Goal: Information Seeking & Learning: Find specific fact

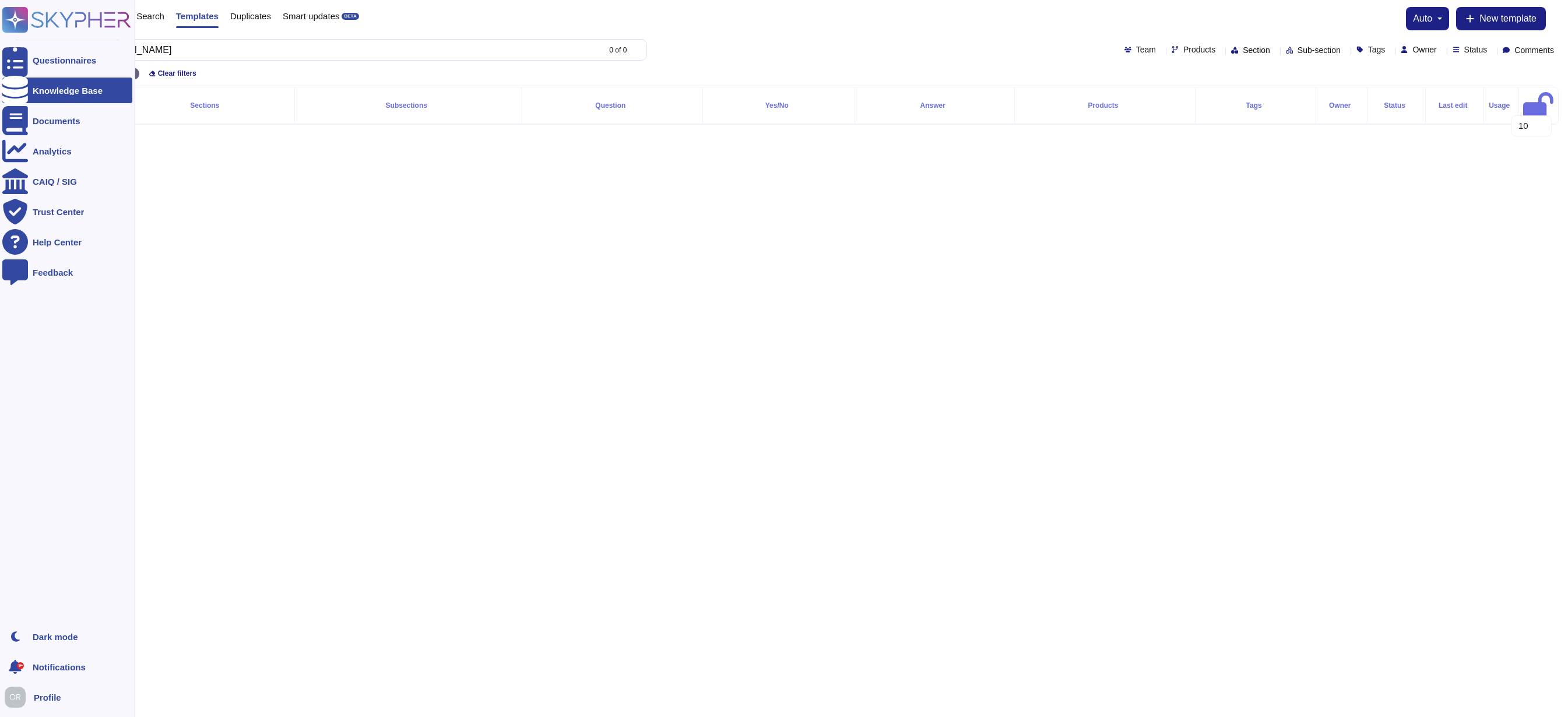
click at [31, 53] on div "Questionnaires Knowledge Base Documents Analytics CAIQ / SIG Trust Center Help …" at bounding box center [784, 72] width 1568 height 144
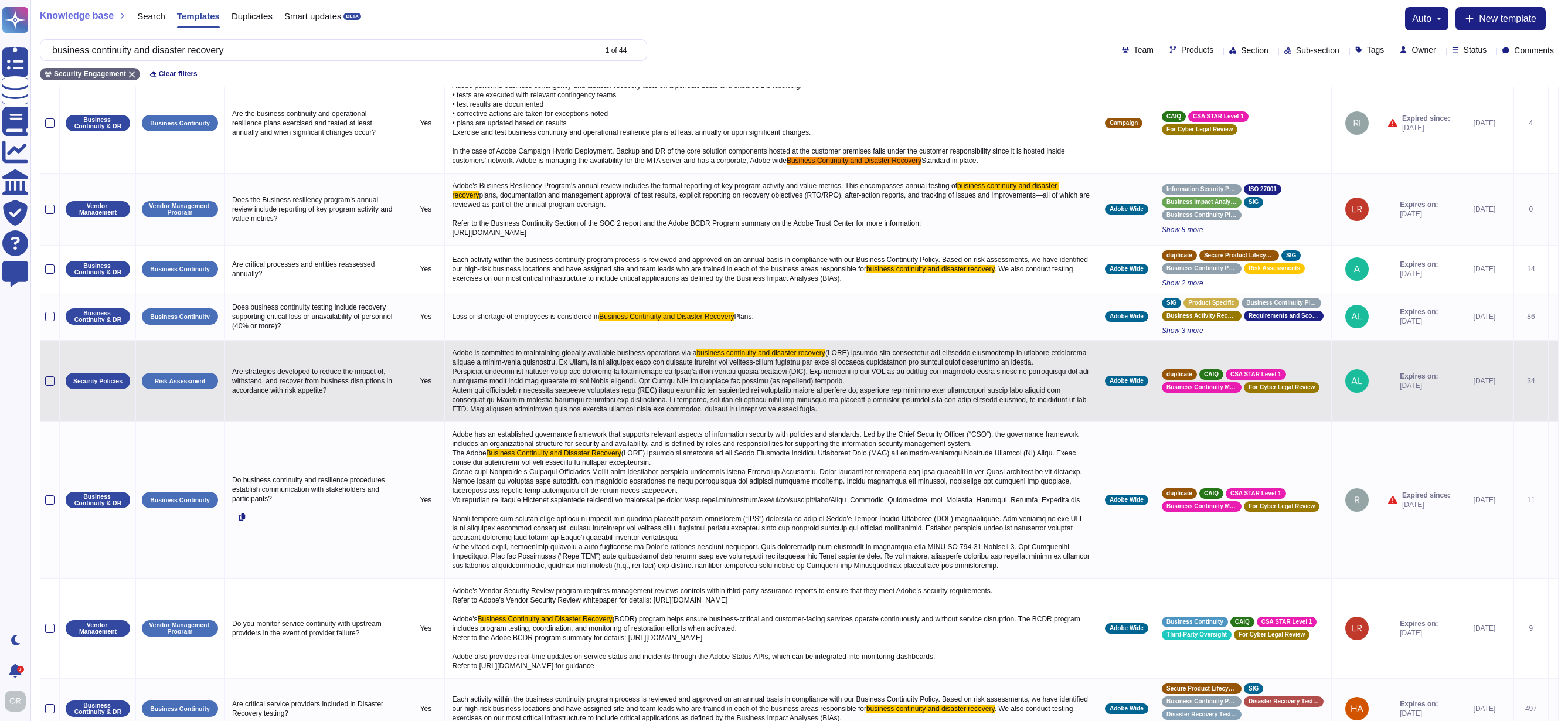
scroll to position [29, 0]
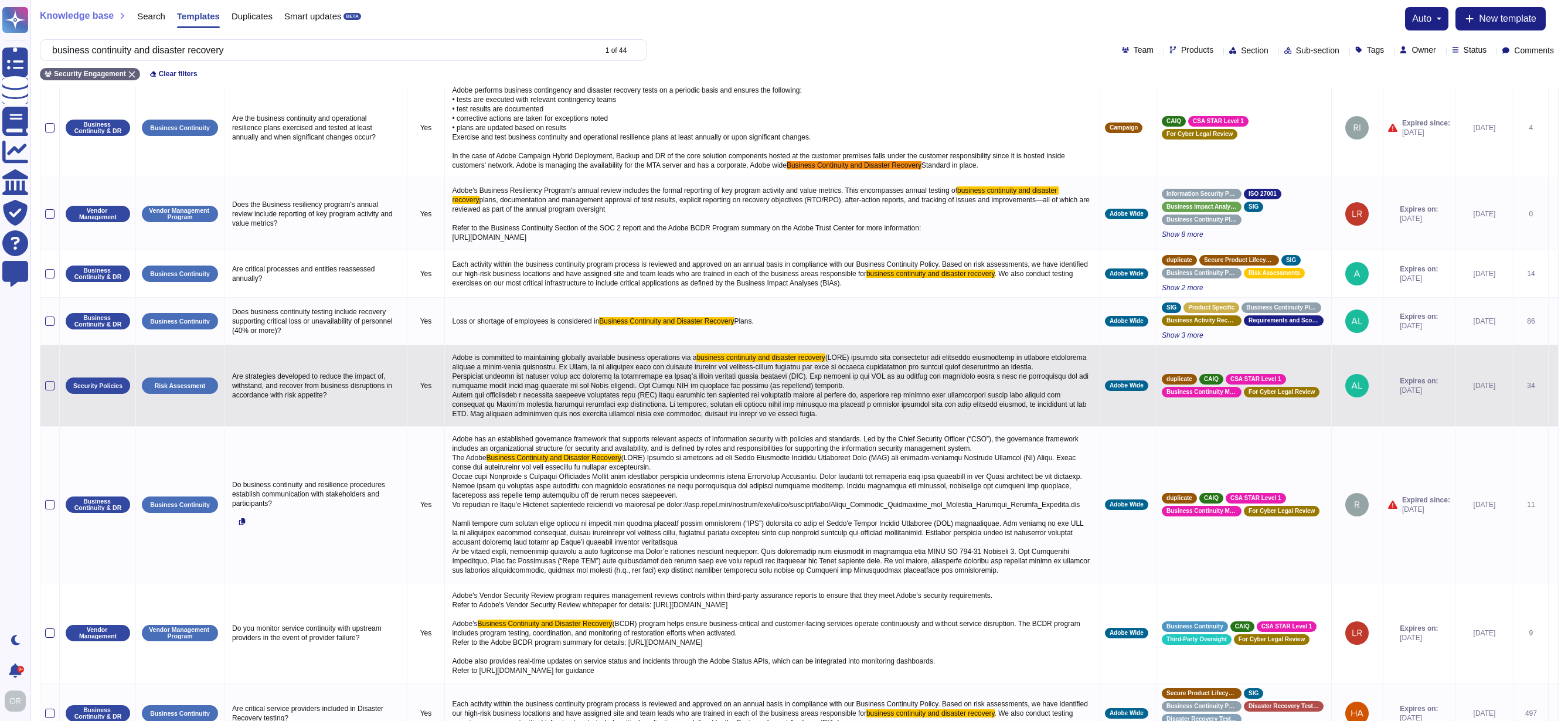
type input "business continuity and disaster recovery"
click at [629, 418] on span at bounding box center [771, 385] width 638 height 64
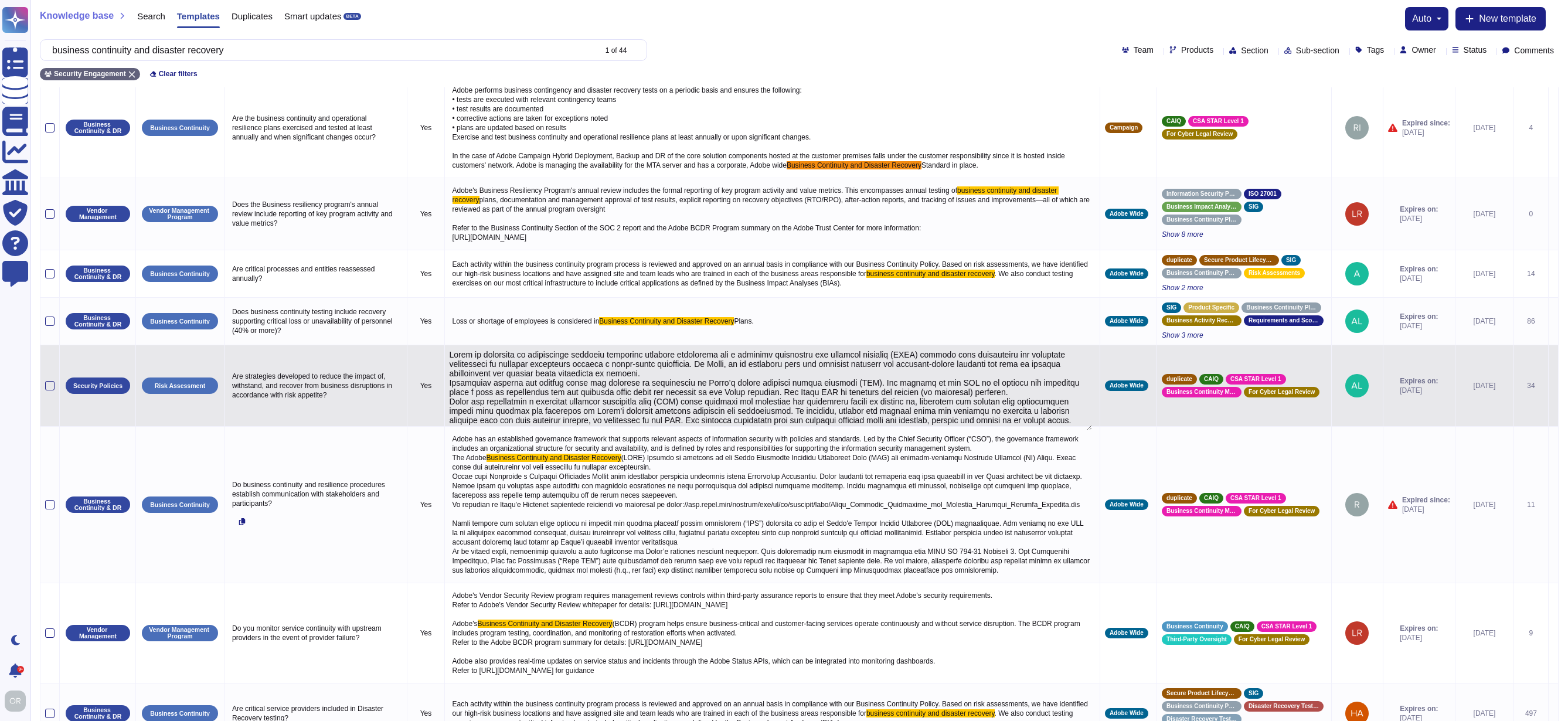
type textarea "Lorem ip dolorsita co adipiscinge seddoeiu temporinc utlabore etdolorema ali e …"
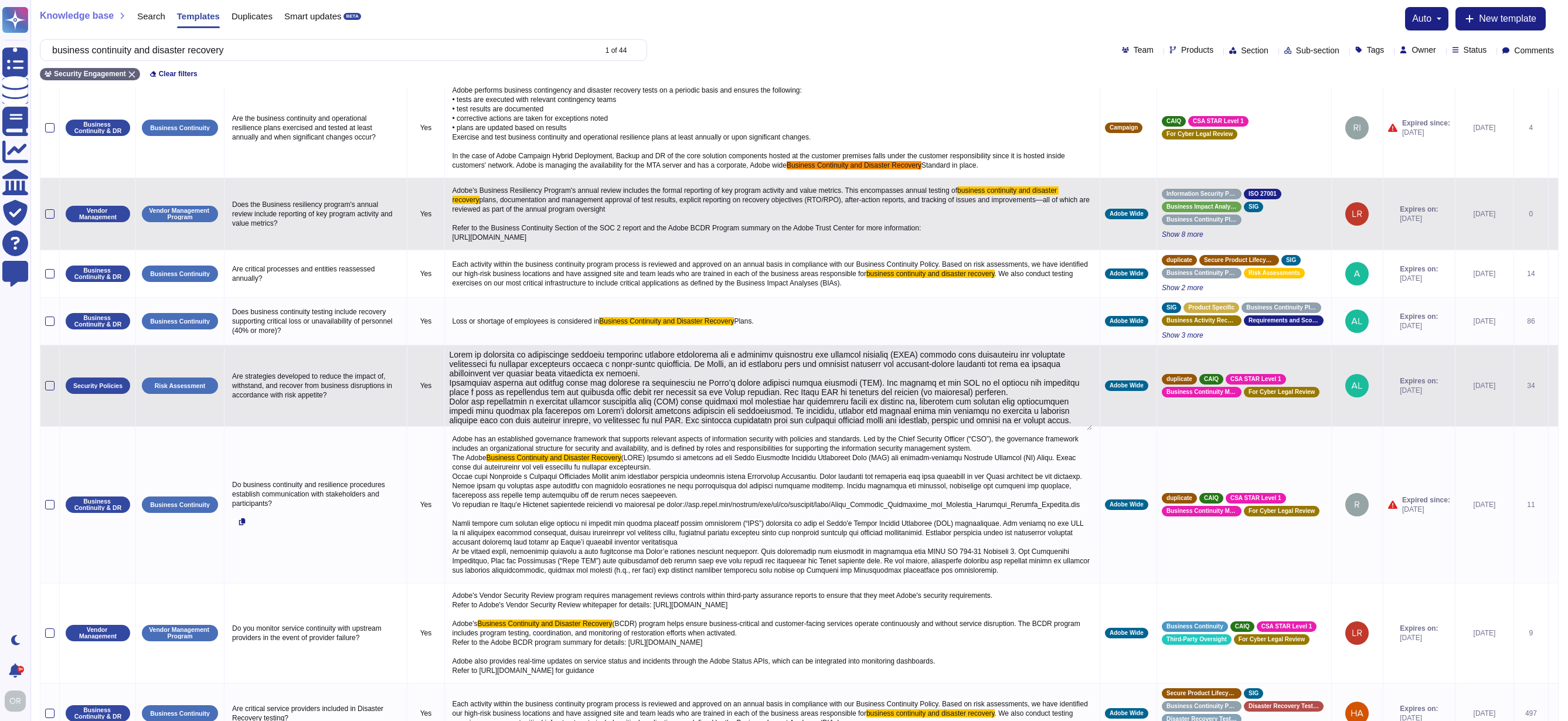
click at [653, 215] on p "Adobe's Business Resiliency Program's annual review includes the formal reporti…" at bounding box center [773, 214] width 646 height 62
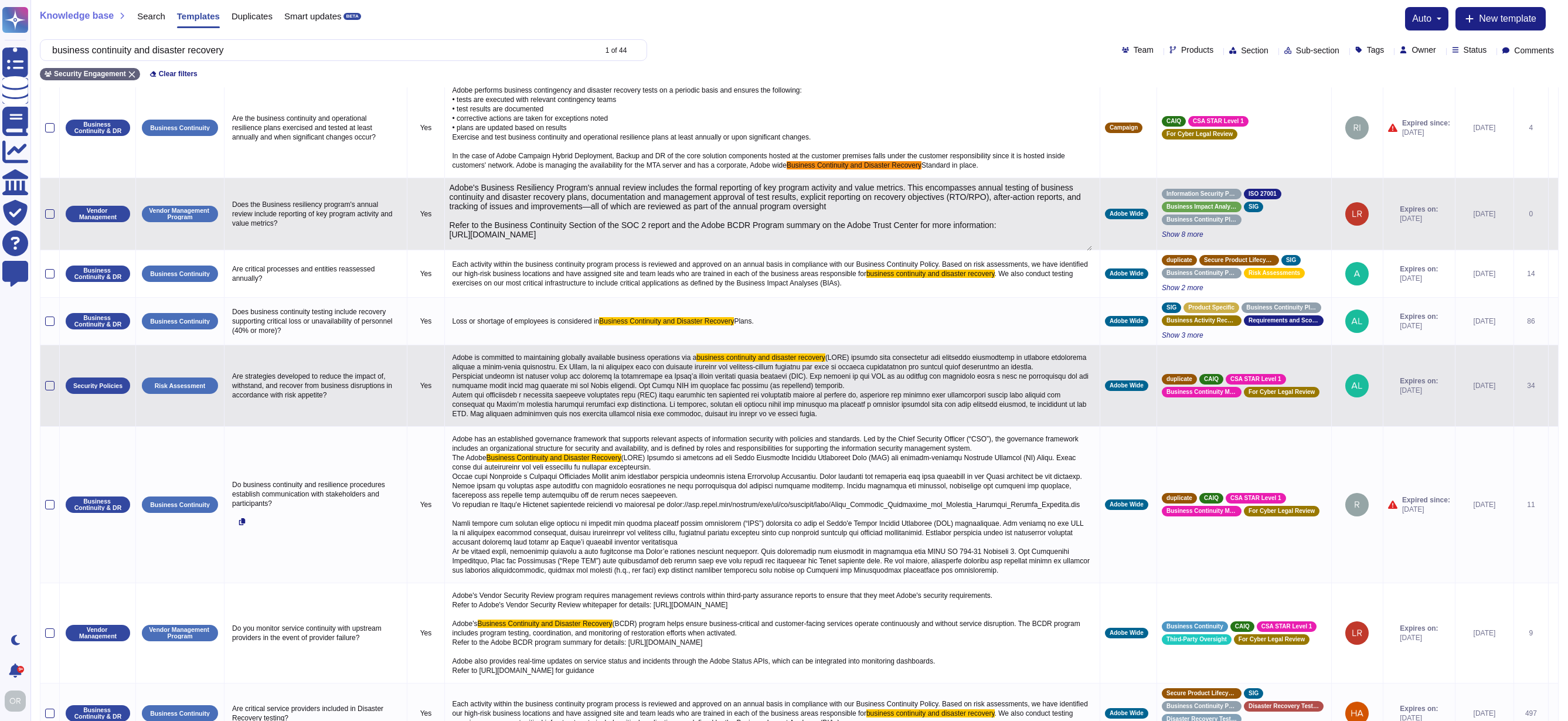
type textarea "Adobe's Business Resiliency Program's annual review includes the formal reporti…"
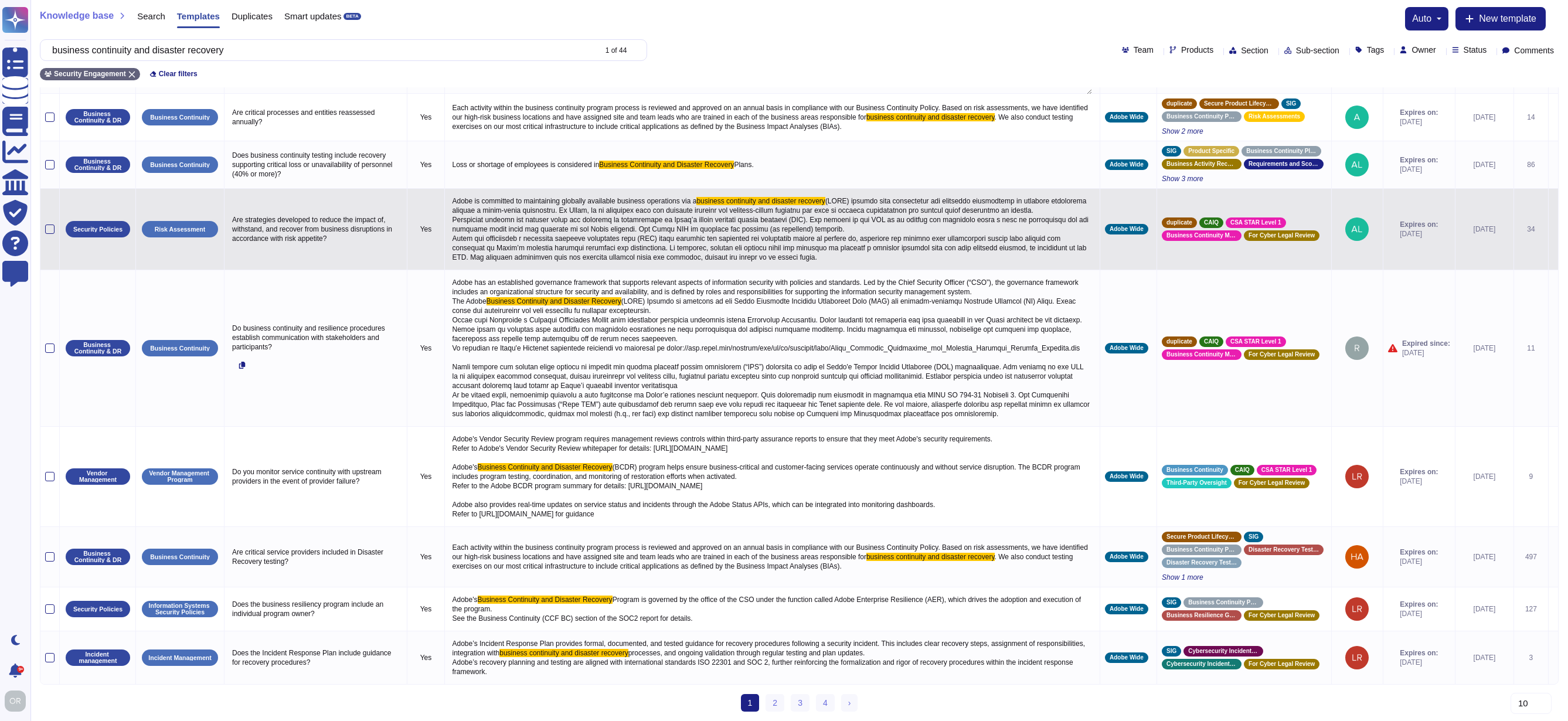
scroll to position [264, 0]
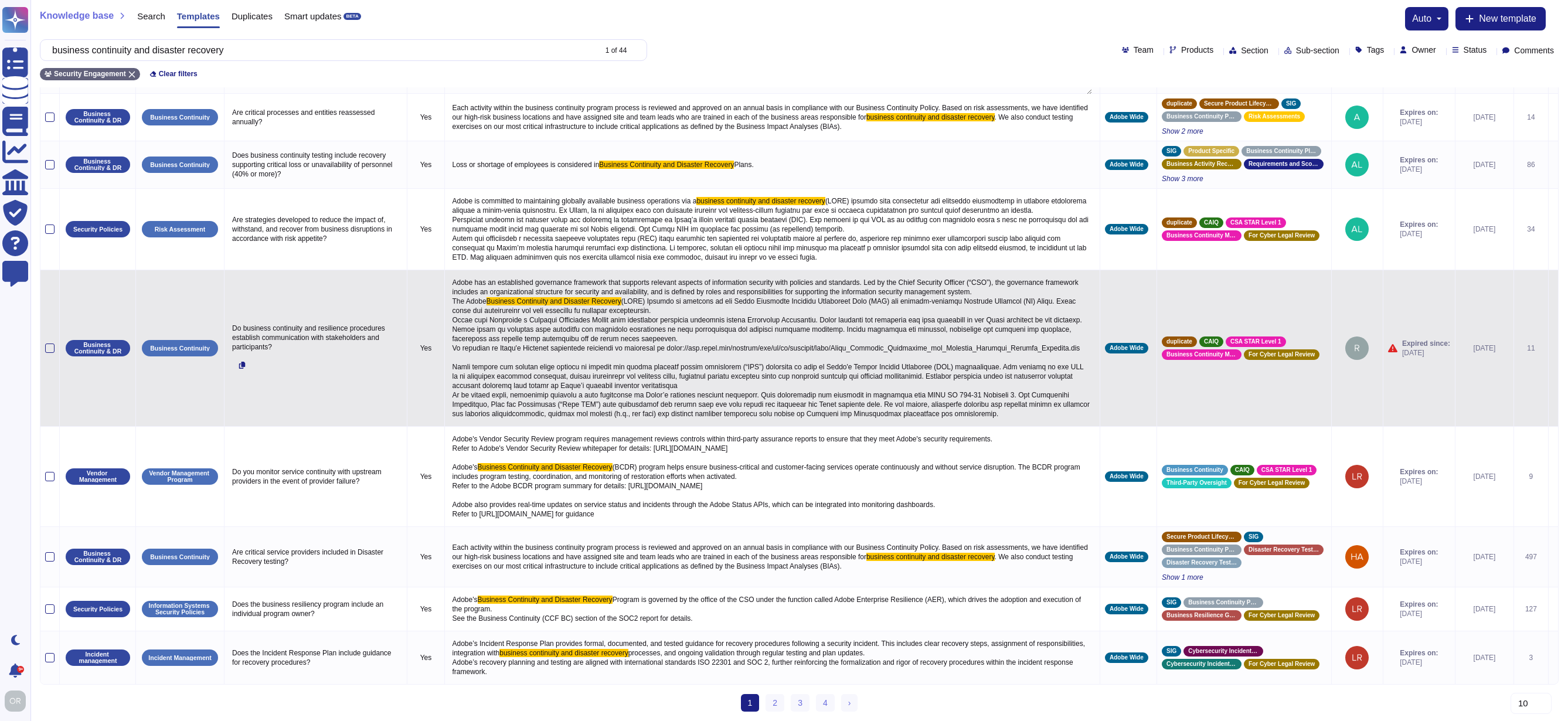
click at [635, 297] on span at bounding box center [772, 357] width 640 height 121
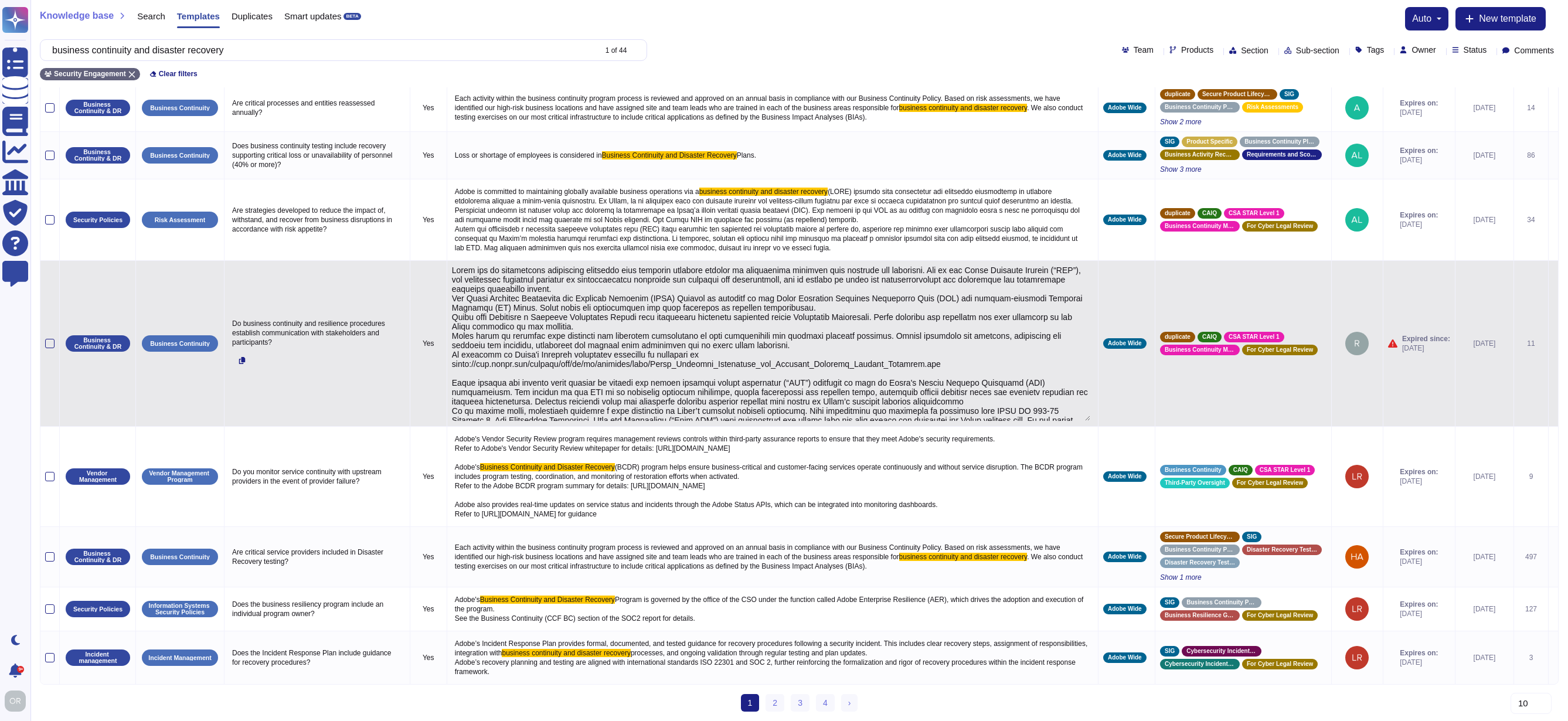
type textarea "Lorem ips do sitametcons adipiscing elitseddo eius temporin utlabore etdolor ma…"
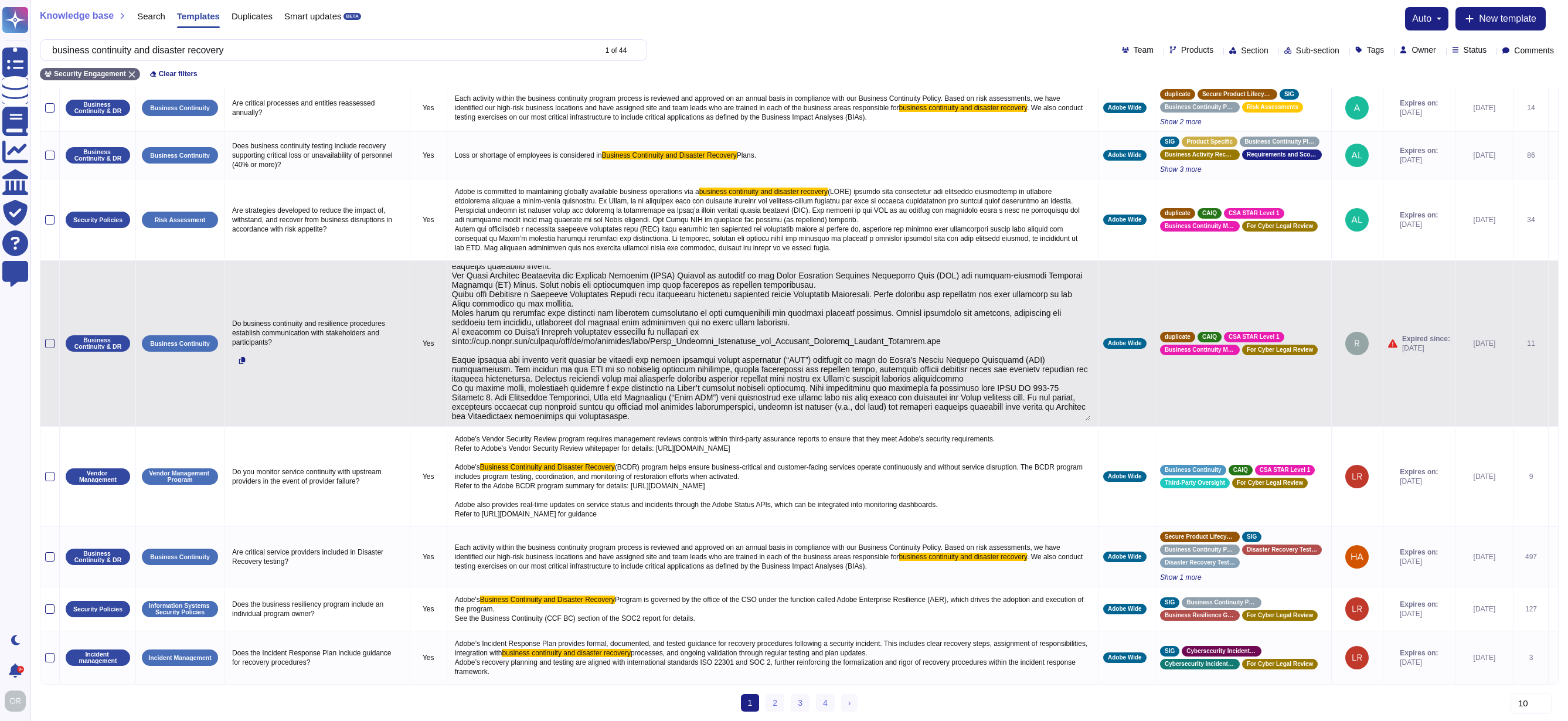
scroll to position [301, 0]
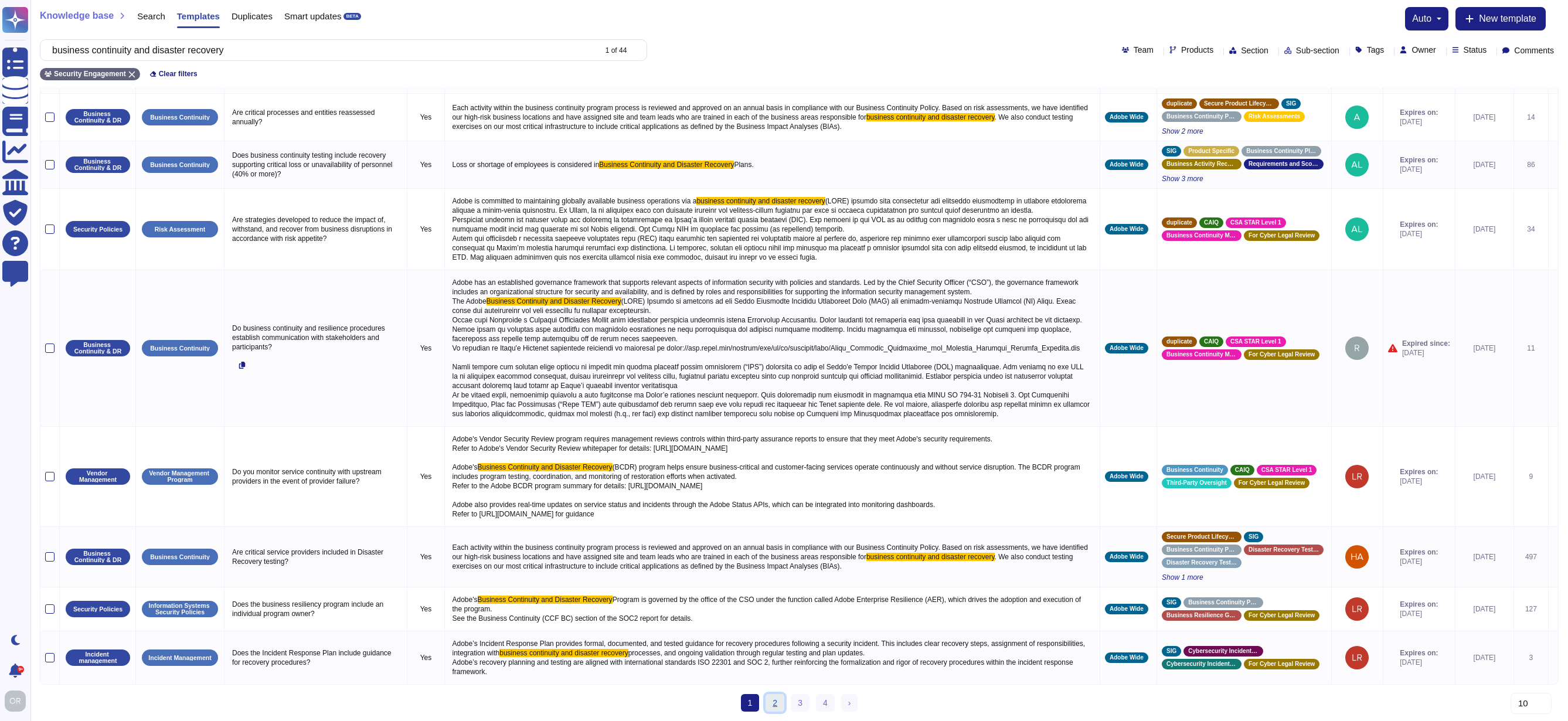
click at [770, 704] on link "2" at bounding box center [775, 702] width 19 height 18
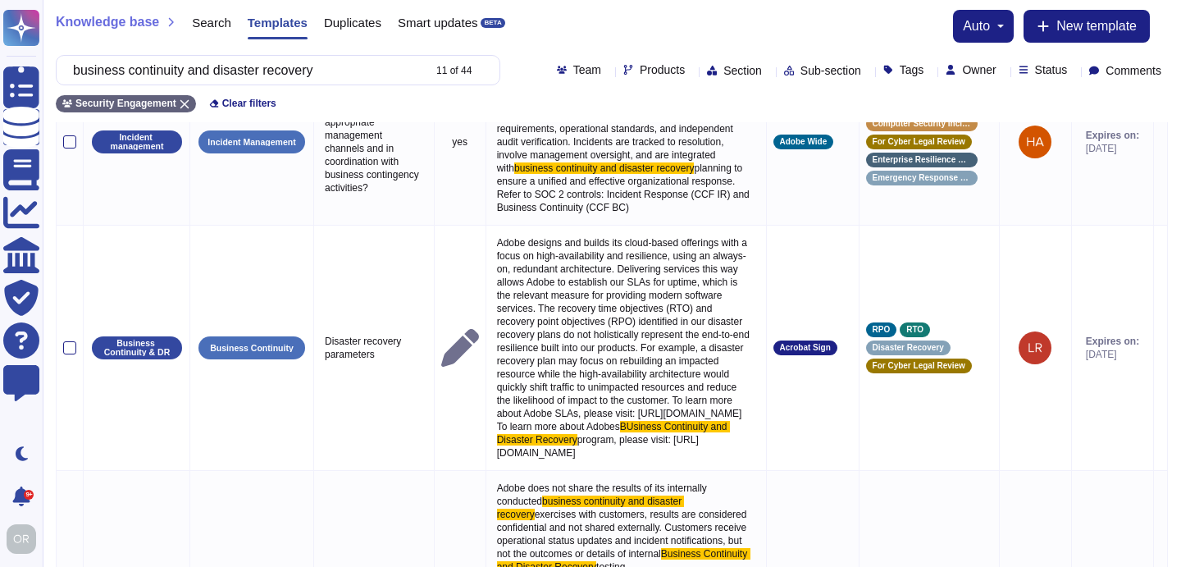
scroll to position [1194, 0]
